Goal: Information Seeking & Learning: Check status

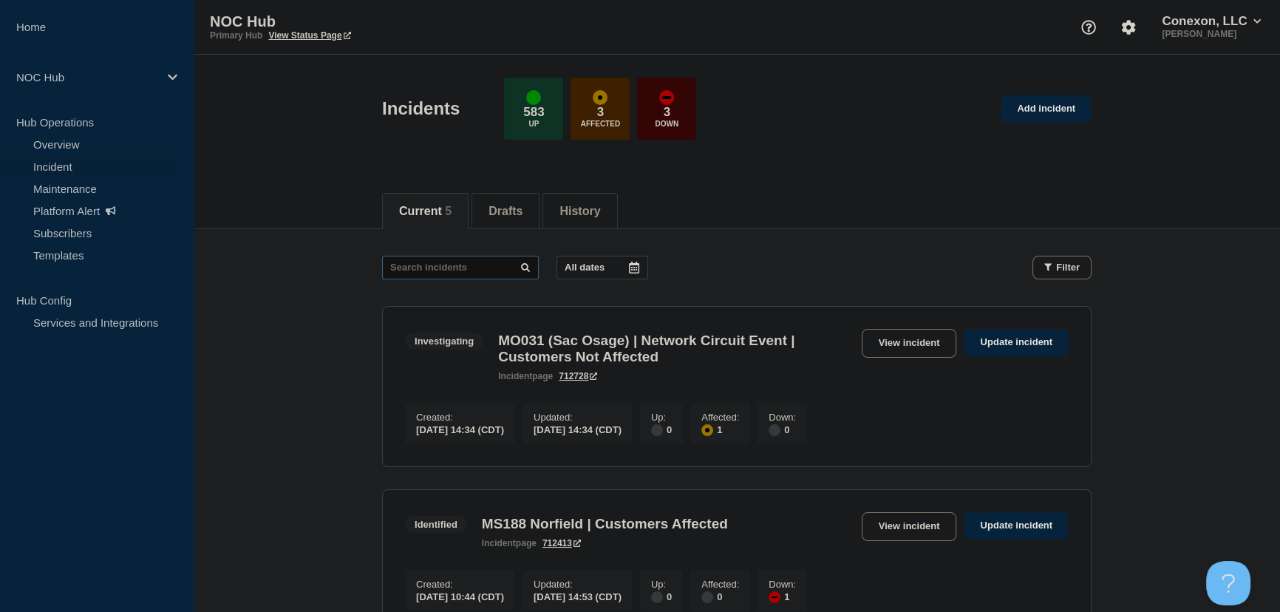
click at [390, 273] on input "text" at bounding box center [460, 268] width 157 height 24
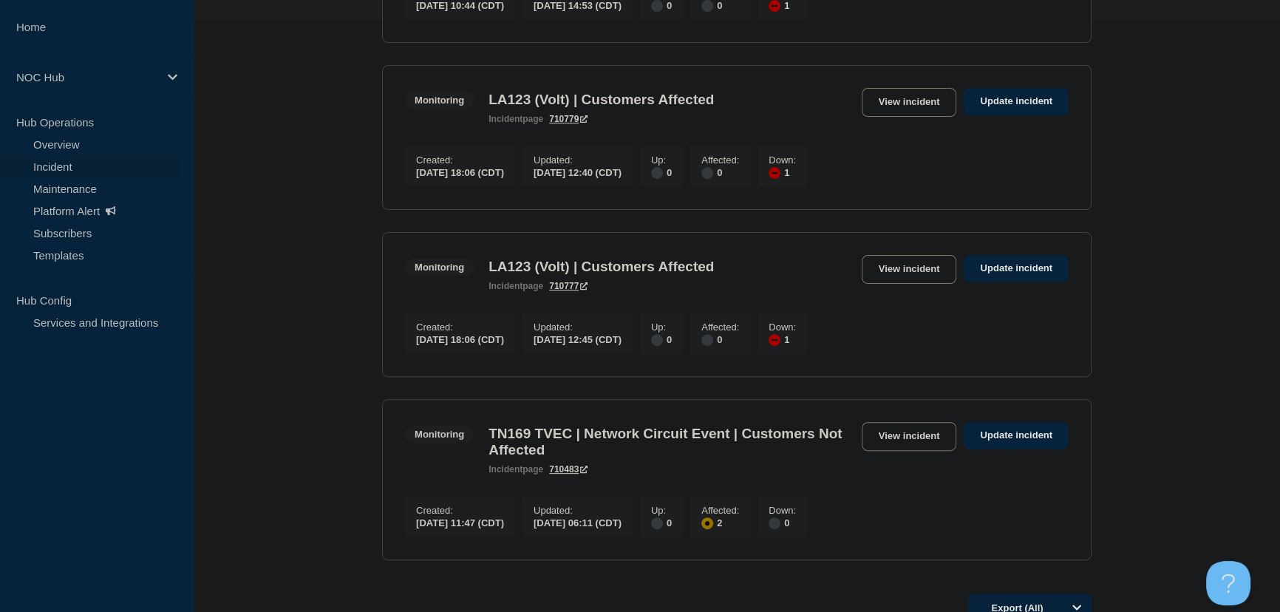
scroll to position [605, 0]
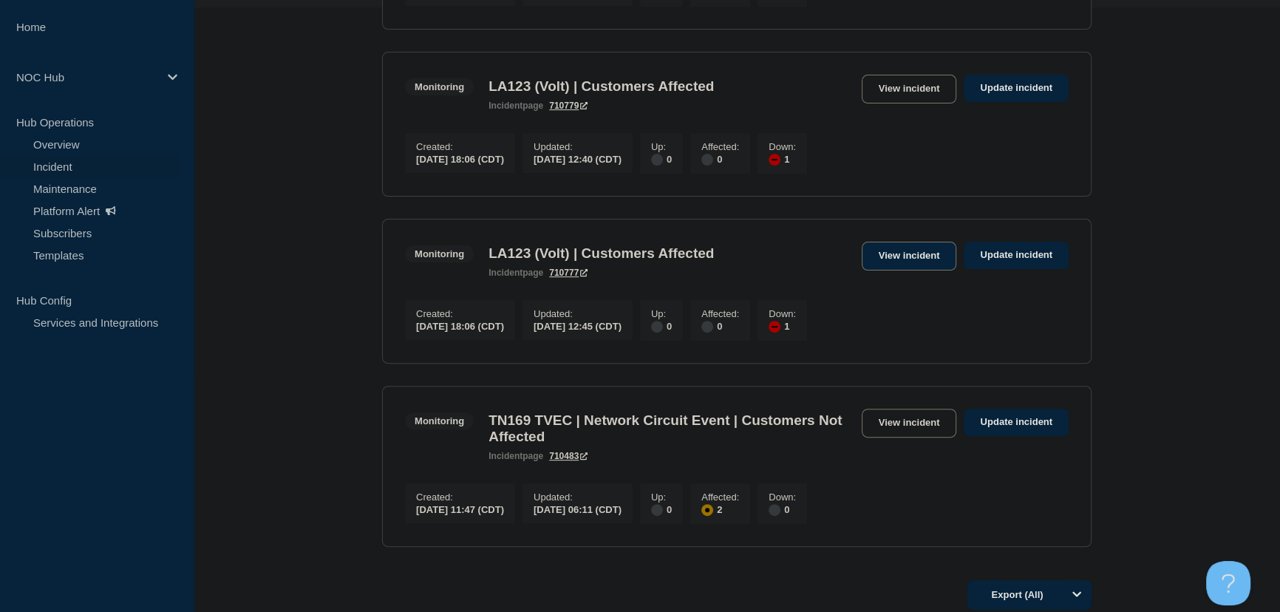
click at [905, 270] on link "View incident" at bounding box center [909, 256] width 95 height 29
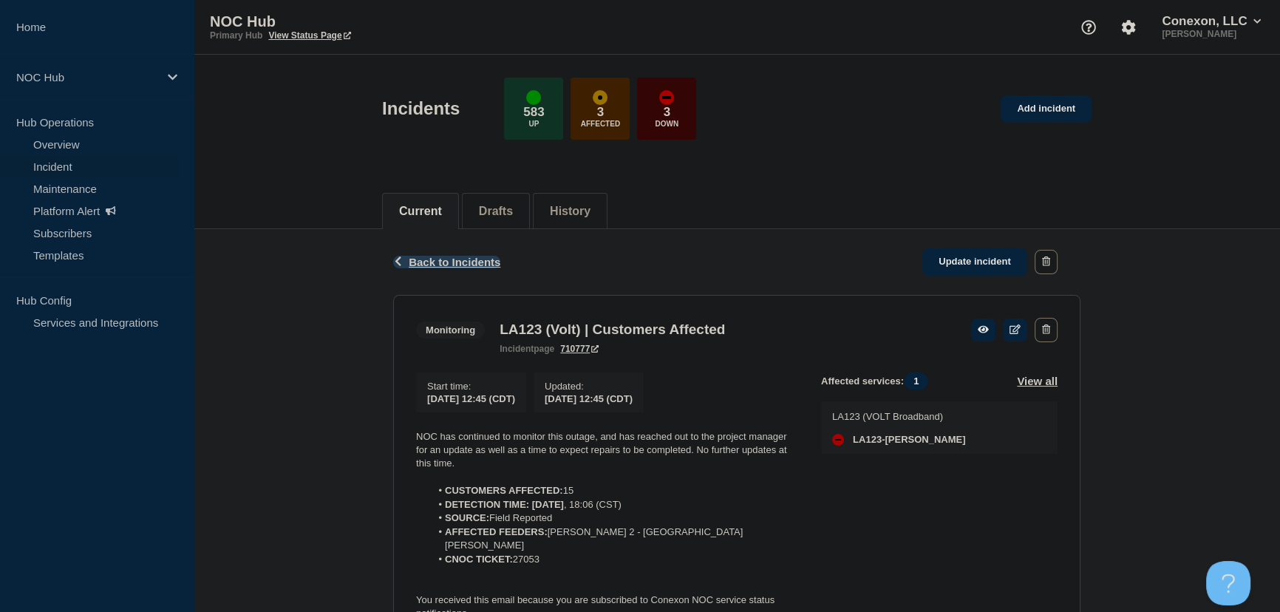
click at [459, 259] on span "Back to Incidents" at bounding box center [455, 262] width 92 height 13
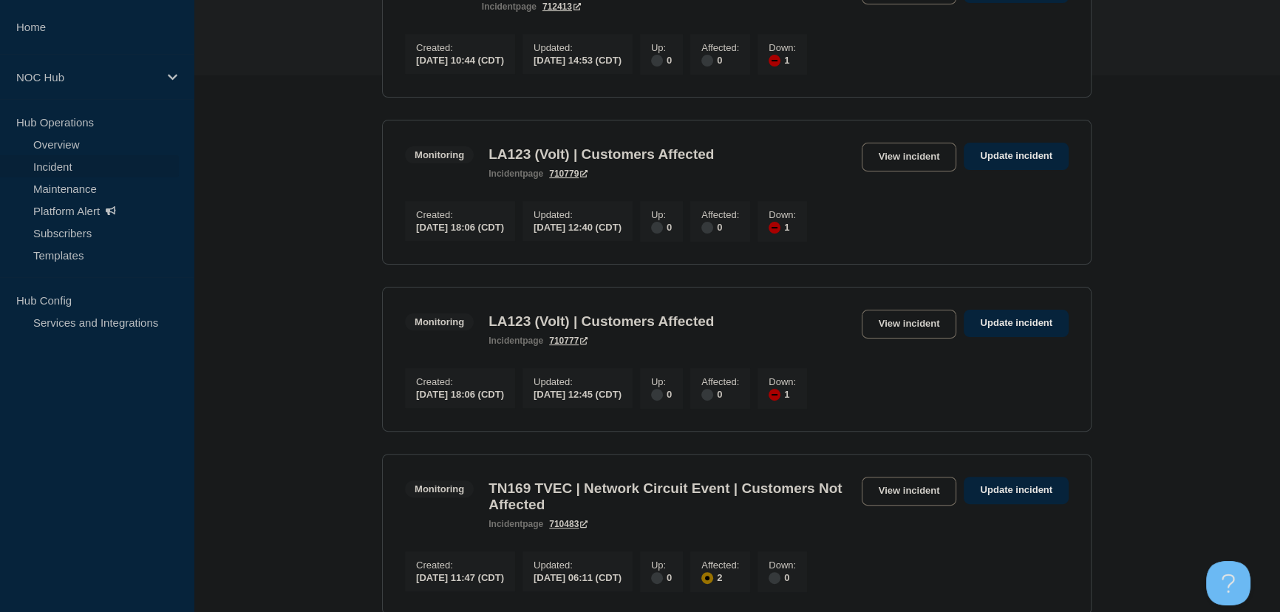
scroll to position [537, 0]
click at [898, 171] on link "View incident" at bounding box center [909, 156] width 95 height 29
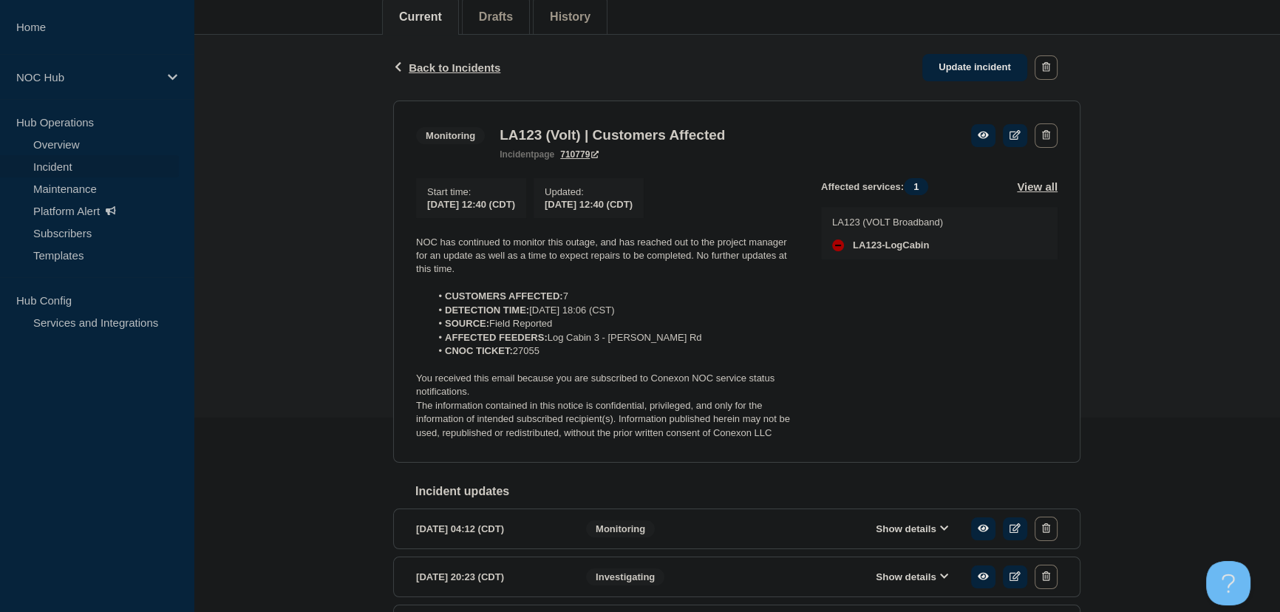
scroll to position [201, 0]
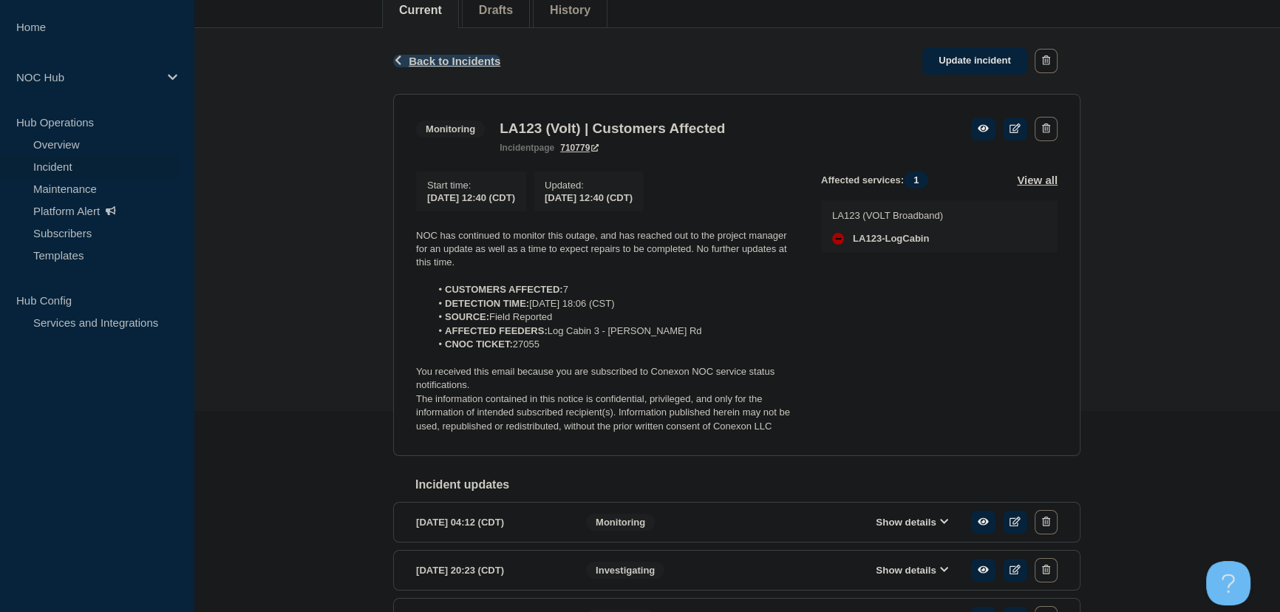
click at [441, 55] on span "Back to Incidents" at bounding box center [455, 61] width 92 height 13
